Goal: Transaction & Acquisition: Purchase product/service

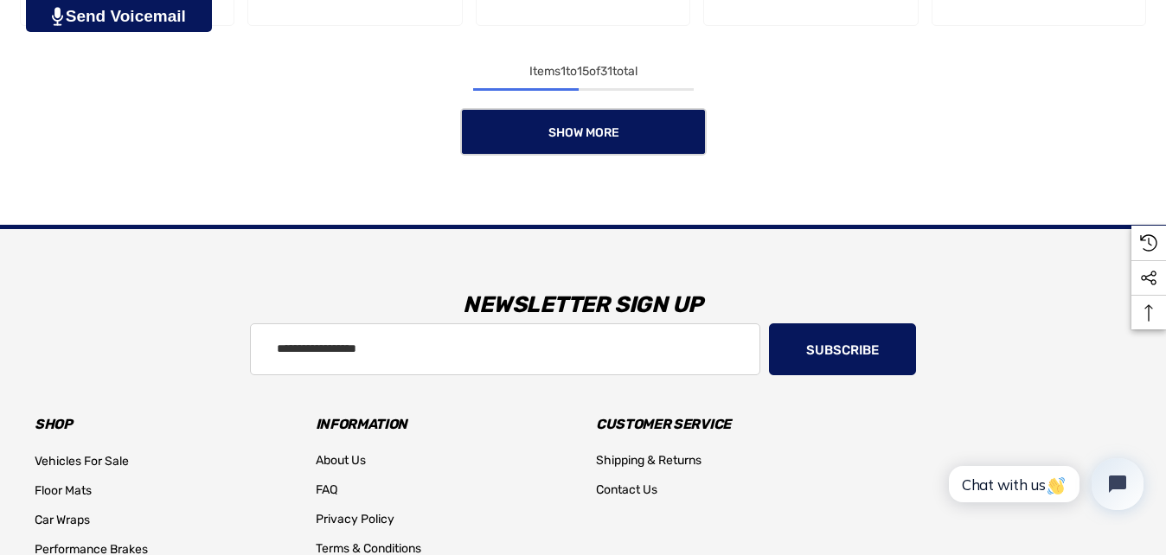
scroll to position [1756, 0]
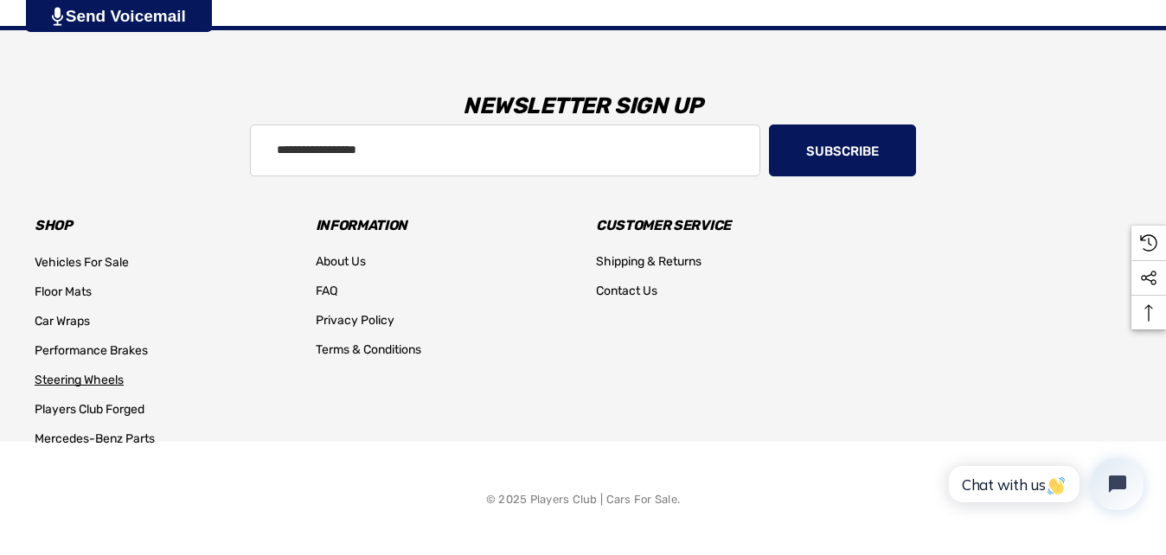
click at [87, 373] on span "Steering Wheels" at bounding box center [79, 380] width 89 height 15
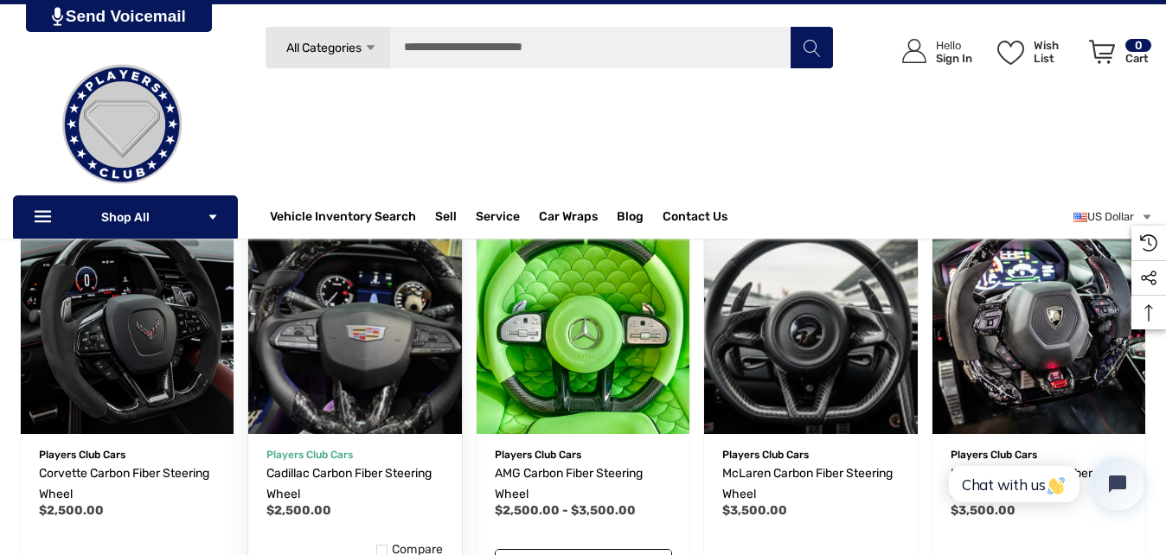
scroll to position [695, 0]
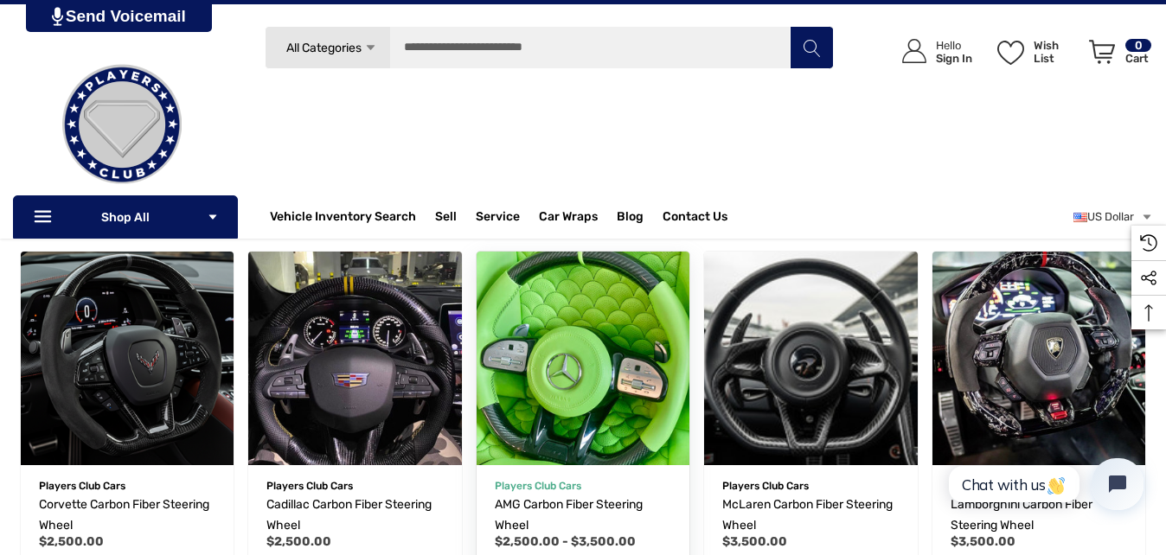
click at [536, 353] on img "AMG Carbon Fiber Steering Wheel,Price range from $2,500.00 to $3,500.00\a" at bounding box center [582, 358] width 234 height 234
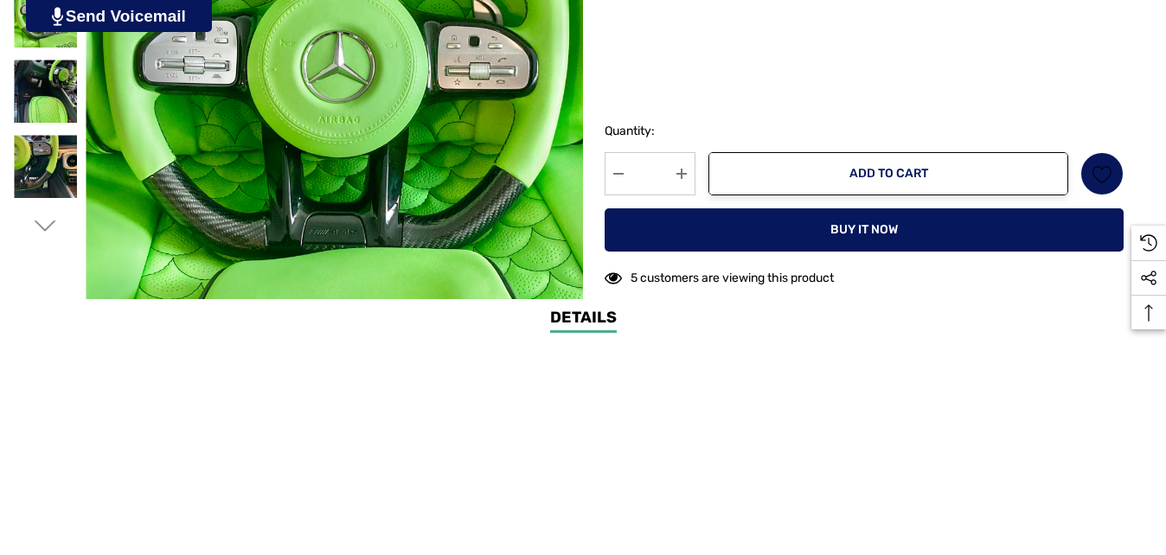
scroll to position [779, 0]
